Goal: Find specific page/section: Find specific page/section

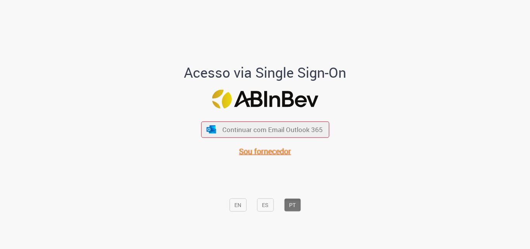
click at [274, 155] on span "Sou fornecedor" at bounding box center [265, 150] width 52 height 10
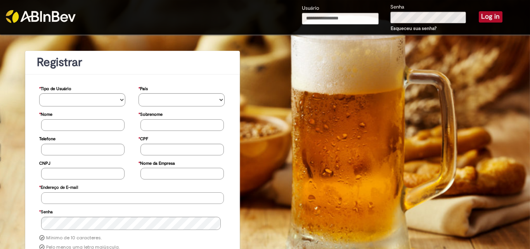
type input "**********"
click at [483, 19] on button "Log in" at bounding box center [491, 16] width 24 height 11
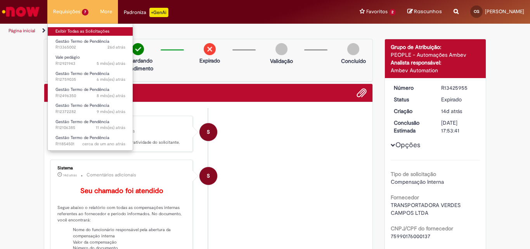
click at [79, 29] on link "Exibir Todas as Solicitações" at bounding box center [90, 31] width 85 height 9
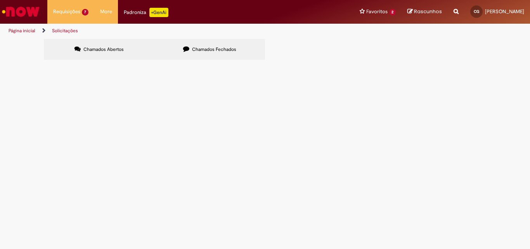
drag, startPoint x: 356, startPoint y: 155, endPoint x: 323, endPoint y: 148, distance: 33.3
click at [0, 0] on td "Prezados, segue anexo base do termo de pendências TP Verdes Campos 03/2025 para…" at bounding box center [0, 0] width 0 height 0
click at [0, 0] on span "Prezados, segue anexo base do termo de pendências TP Verdes Campos 03/2025 para…" at bounding box center [0, 0] width 0 height 0
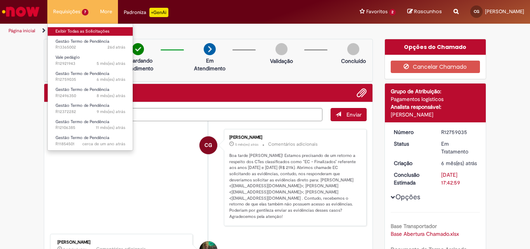
click at [72, 30] on link "Exibir Todas as Solicitações" at bounding box center [90, 31] width 85 height 9
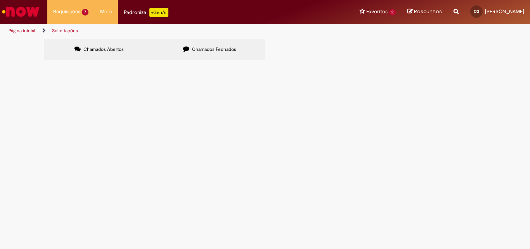
click at [0, 0] on span "Bom dia! Segue base TP Verdes Campos 08/2025 para análise." at bounding box center [0, 0] width 0 height 0
